Goal: Information Seeking & Learning: Learn about a topic

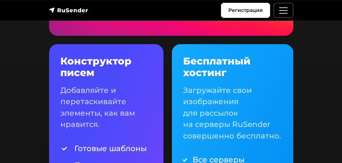
scroll to position [1214, 0]
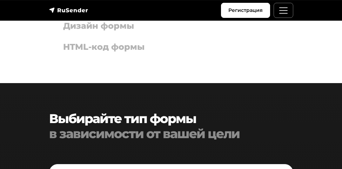
scroll to position [539, 0]
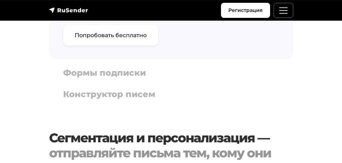
scroll to position [742, 0]
